Goal: Information Seeking & Learning: Learn about a topic

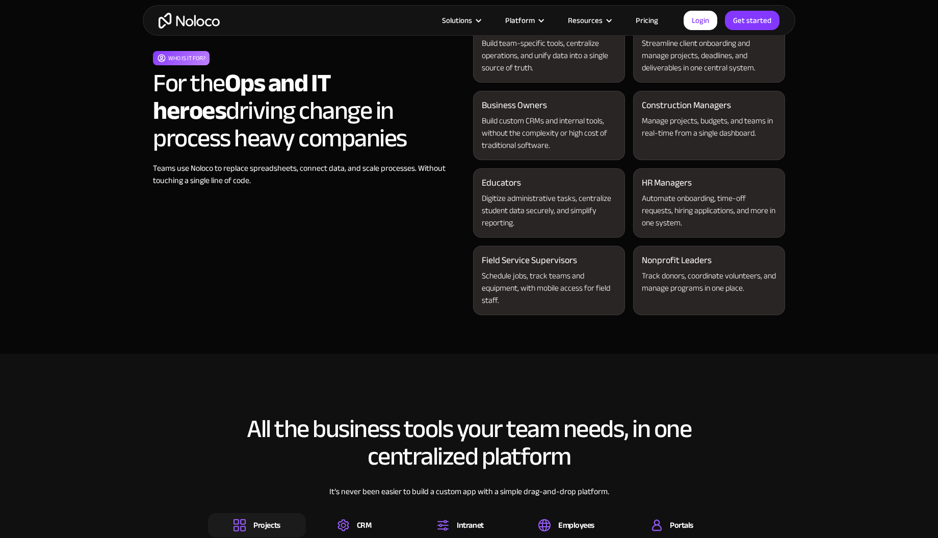
scroll to position [998, 0]
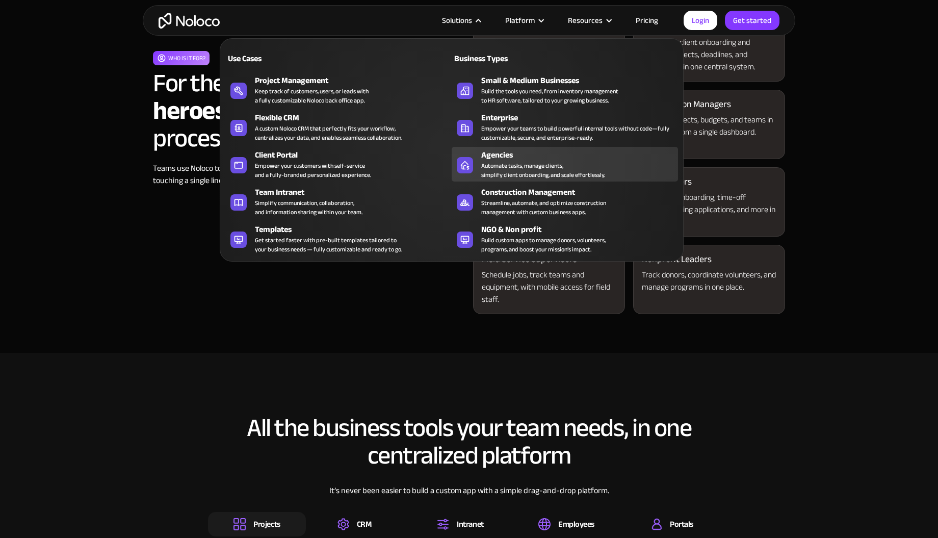
click at [486, 161] on div "Automate tasks, manage clients, simplify client onboarding, and scale effortles…" at bounding box center [543, 170] width 124 height 18
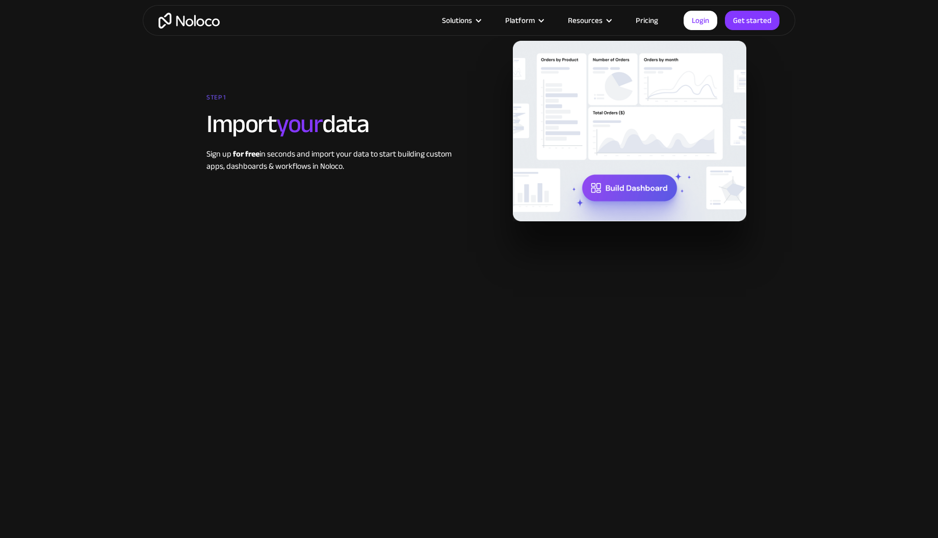
scroll to position [1804, 0]
